Goal: Transaction & Acquisition: Purchase product/service

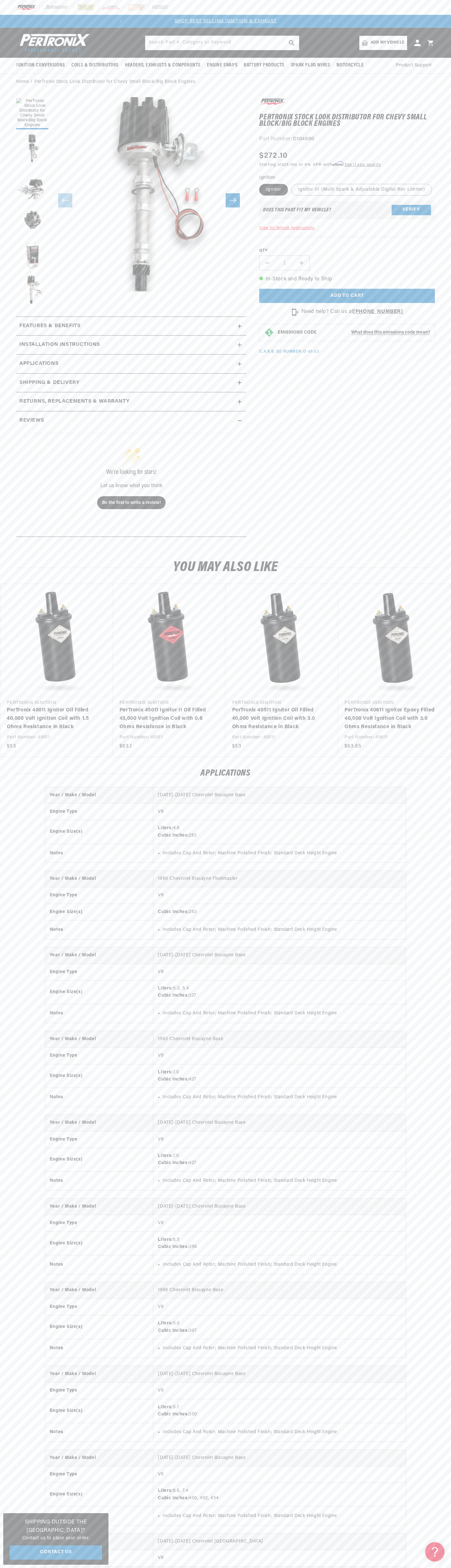
click at [113, 11] on div at bounding box center [225, 7] width 451 height 15
click at [9, 1567] on html "Skip to content Your cart Your cart is empty Get the right parts the first time…" at bounding box center [225, 784] width 451 height 1568
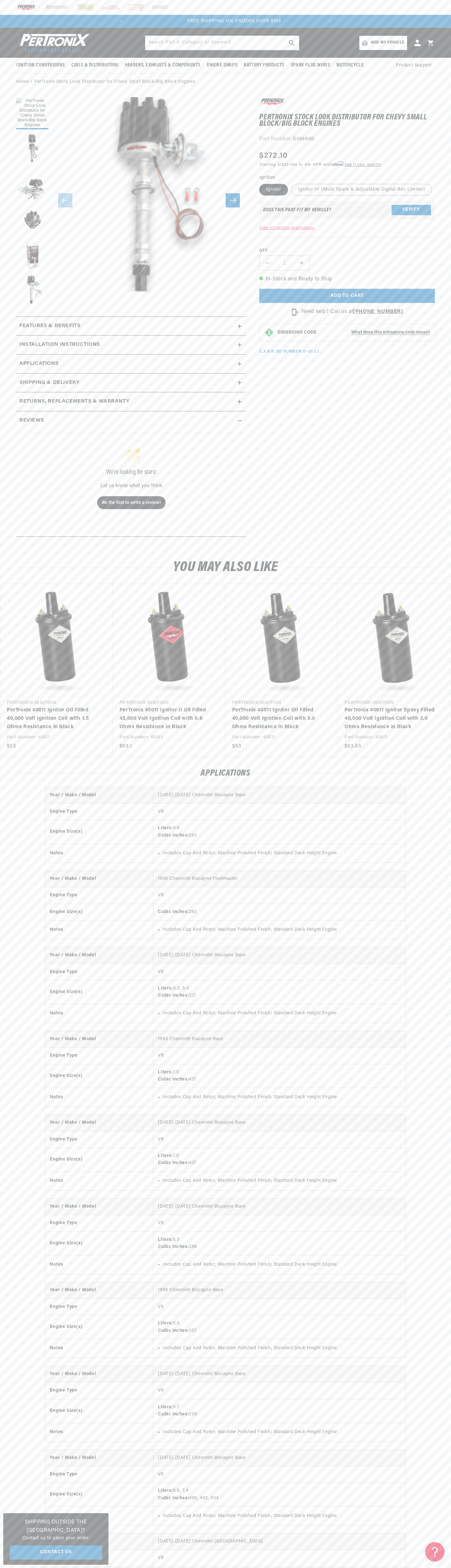
scroll to position [0, 196]
